Goal: Register for event/course

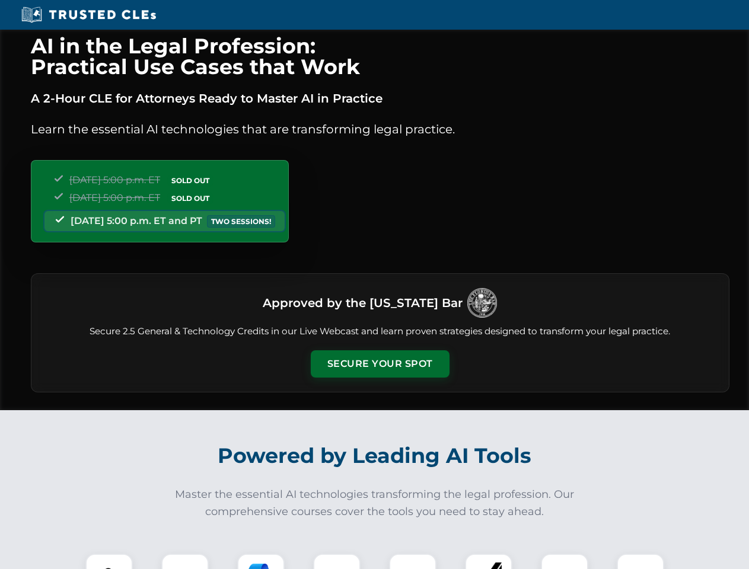
click at [379, 364] on button "Secure Your Spot" at bounding box center [380, 363] width 139 height 27
click at [109, 561] on img at bounding box center [109, 577] width 34 height 34
